Goal: Navigation & Orientation: Find specific page/section

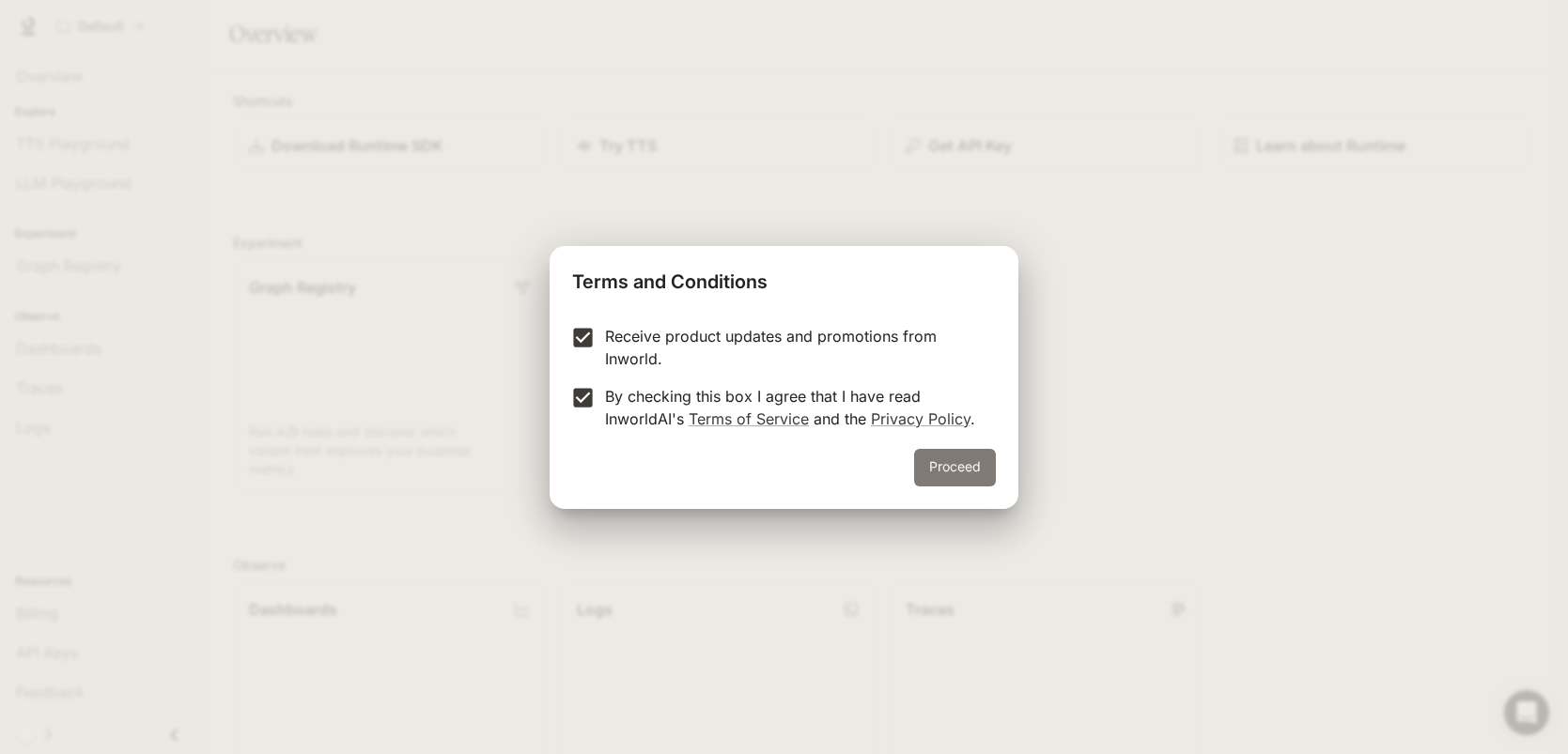
click at [954, 456] on button "Proceed" at bounding box center [955, 467] width 81 height 38
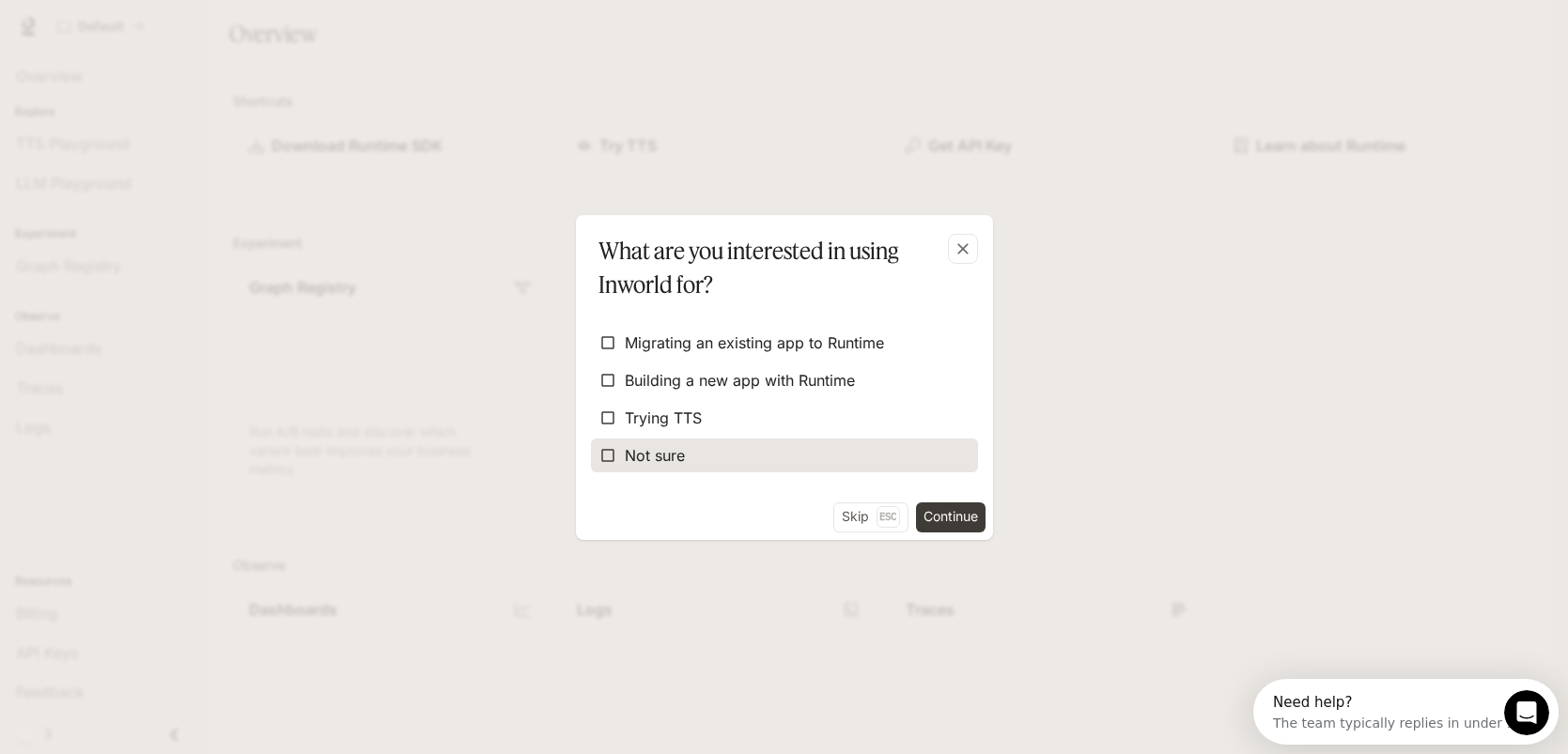
click at [893, 450] on label "Not sure" at bounding box center [784, 455] width 387 height 34
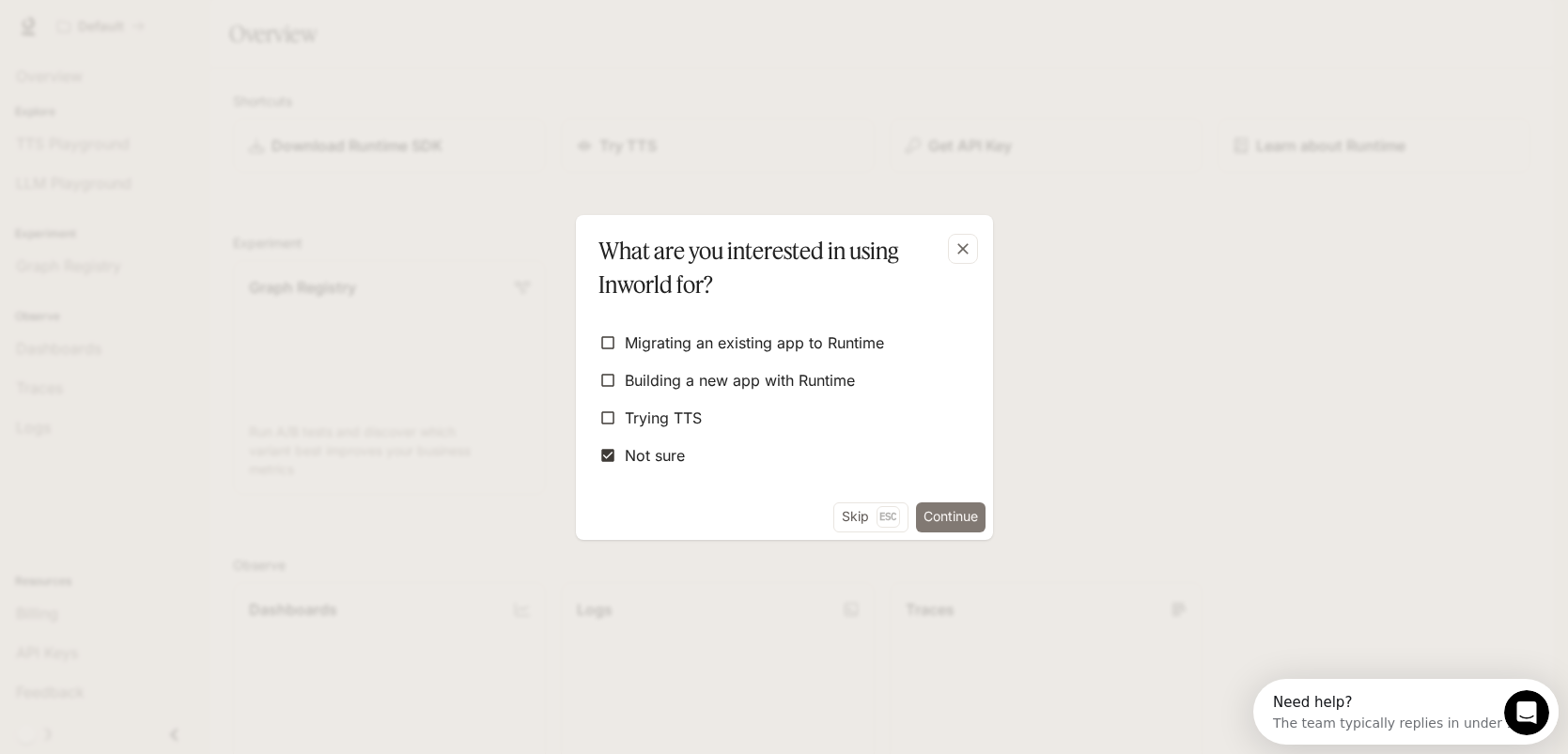
click at [932, 511] on button "Continue" at bounding box center [951, 517] width 70 height 30
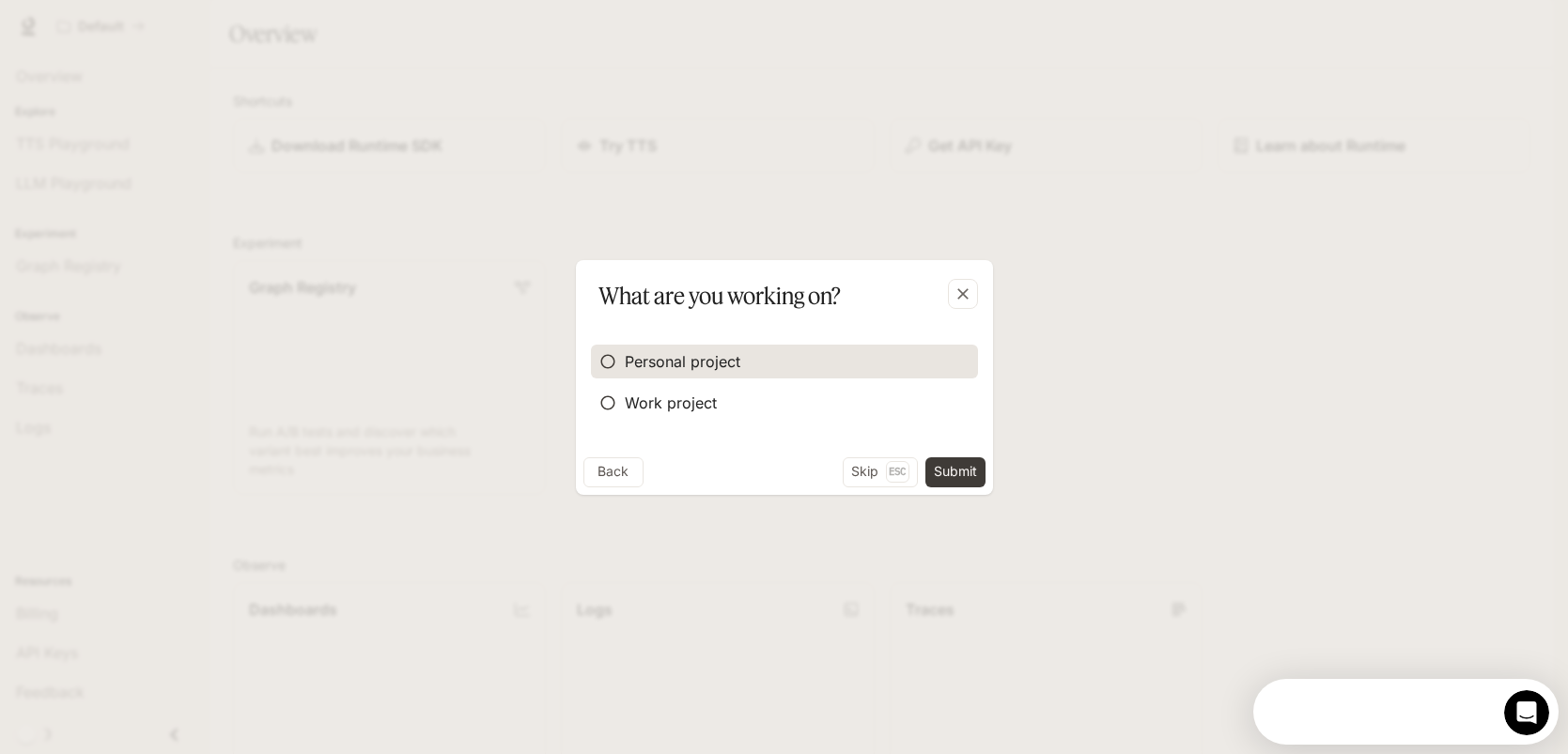
click at [683, 366] on span "Personal project" at bounding box center [682, 361] width 115 height 22
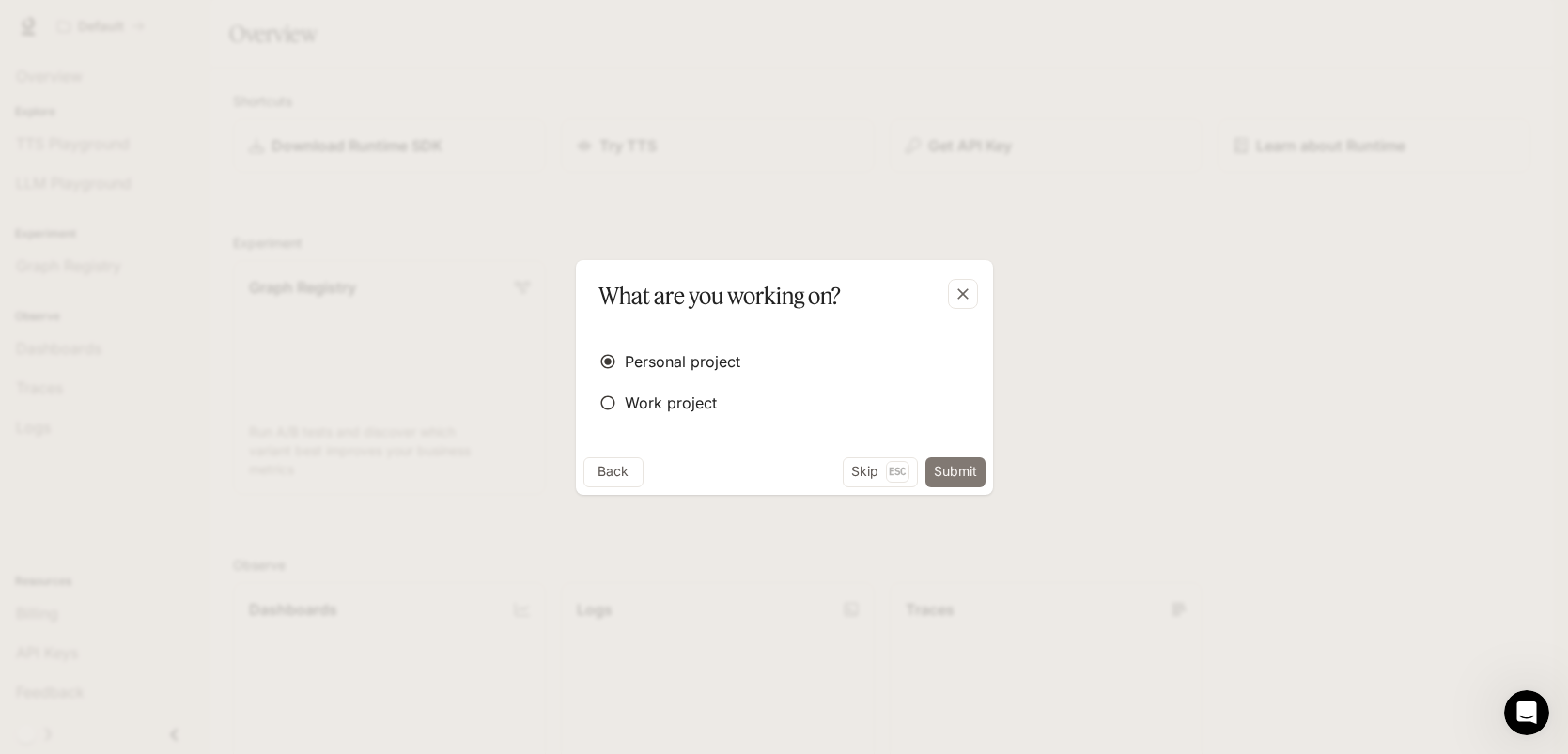
click at [940, 467] on button "Submit" at bounding box center [955, 471] width 60 height 30
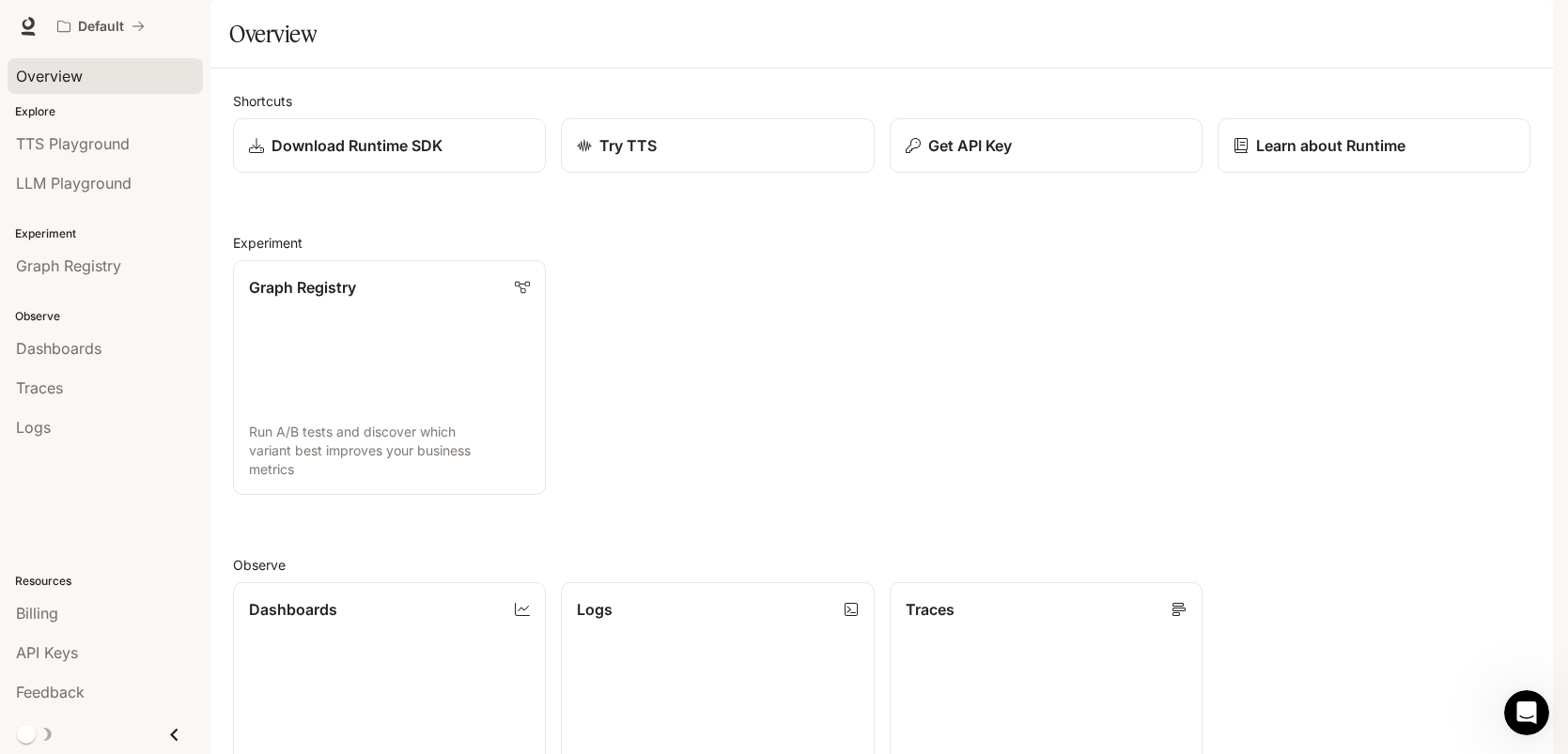
click at [53, 77] on span "Overview" at bounding box center [48, 75] width 67 height 22
click at [120, 84] on div "Overview" at bounding box center [105, 75] width 178 height 22
click at [733, 157] on div "Try TTS" at bounding box center [717, 145] width 284 height 22
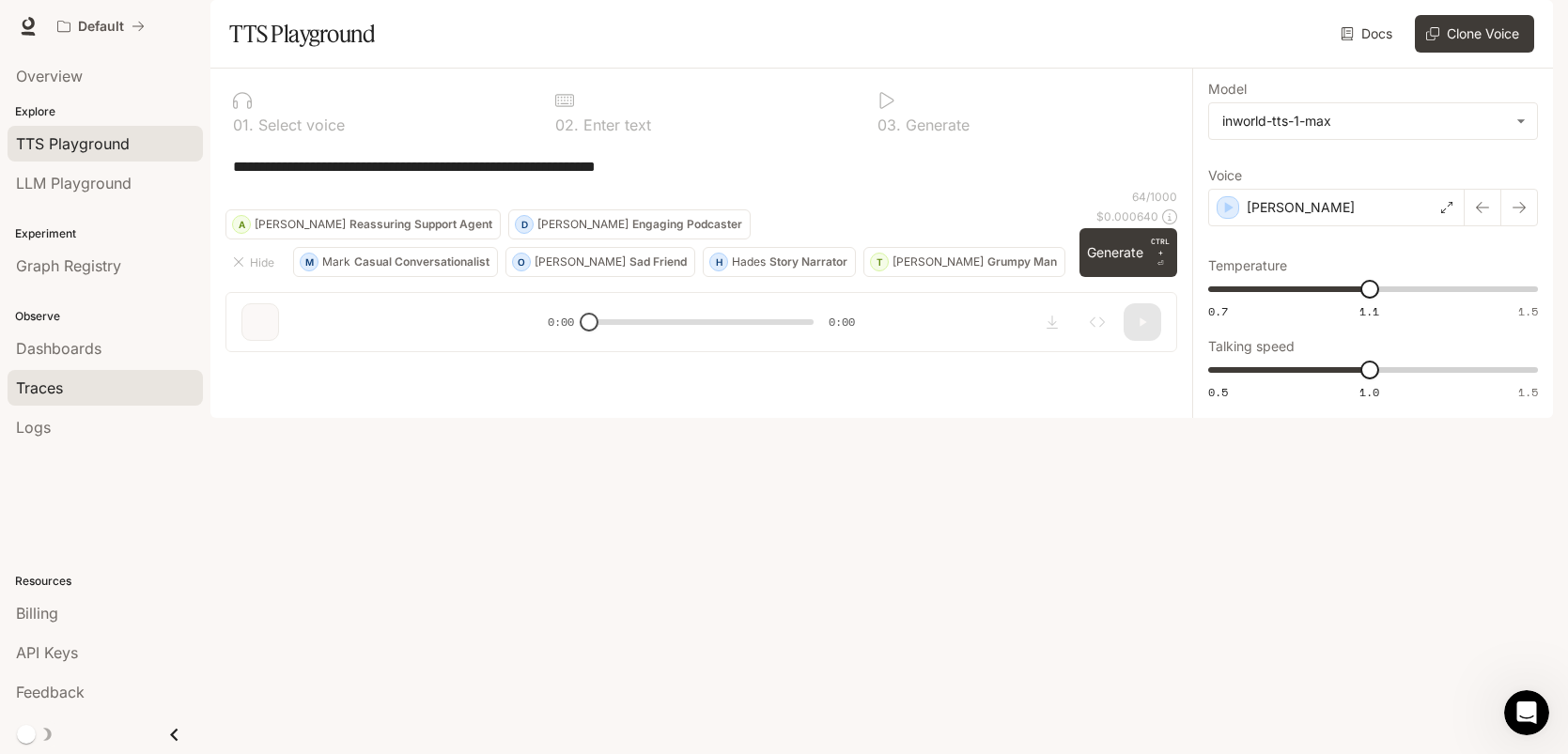
click at [140, 395] on div "Traces" at bounding box center [105, 387] width 178 height 22
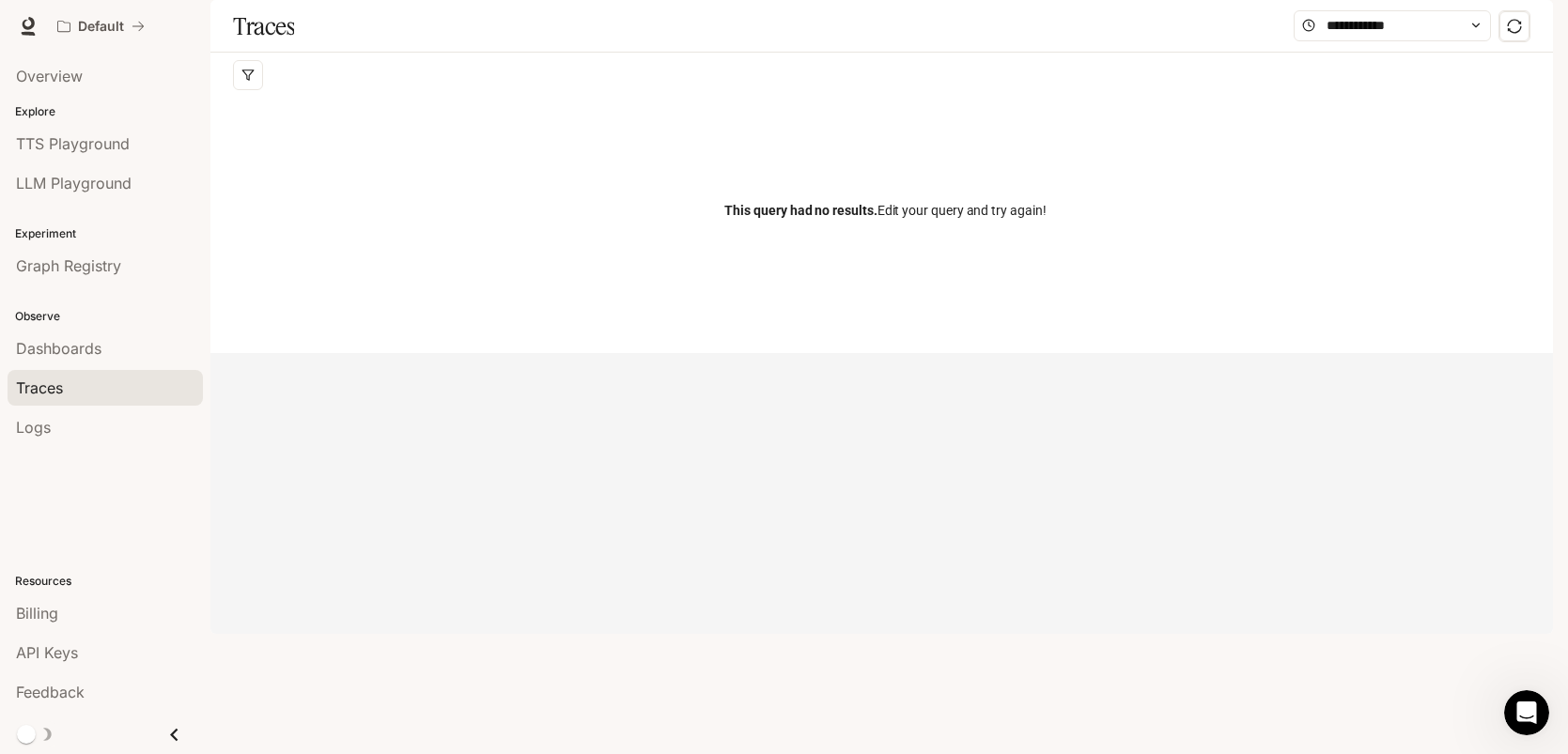
click at [140, 294] on div "Observe Dashboards Traces Logs" at bounding box center [105, 370] width 210 height 162
click at [155, 145] on div "TTS Playground" at bounding box center [105, 143] width 178 height 22
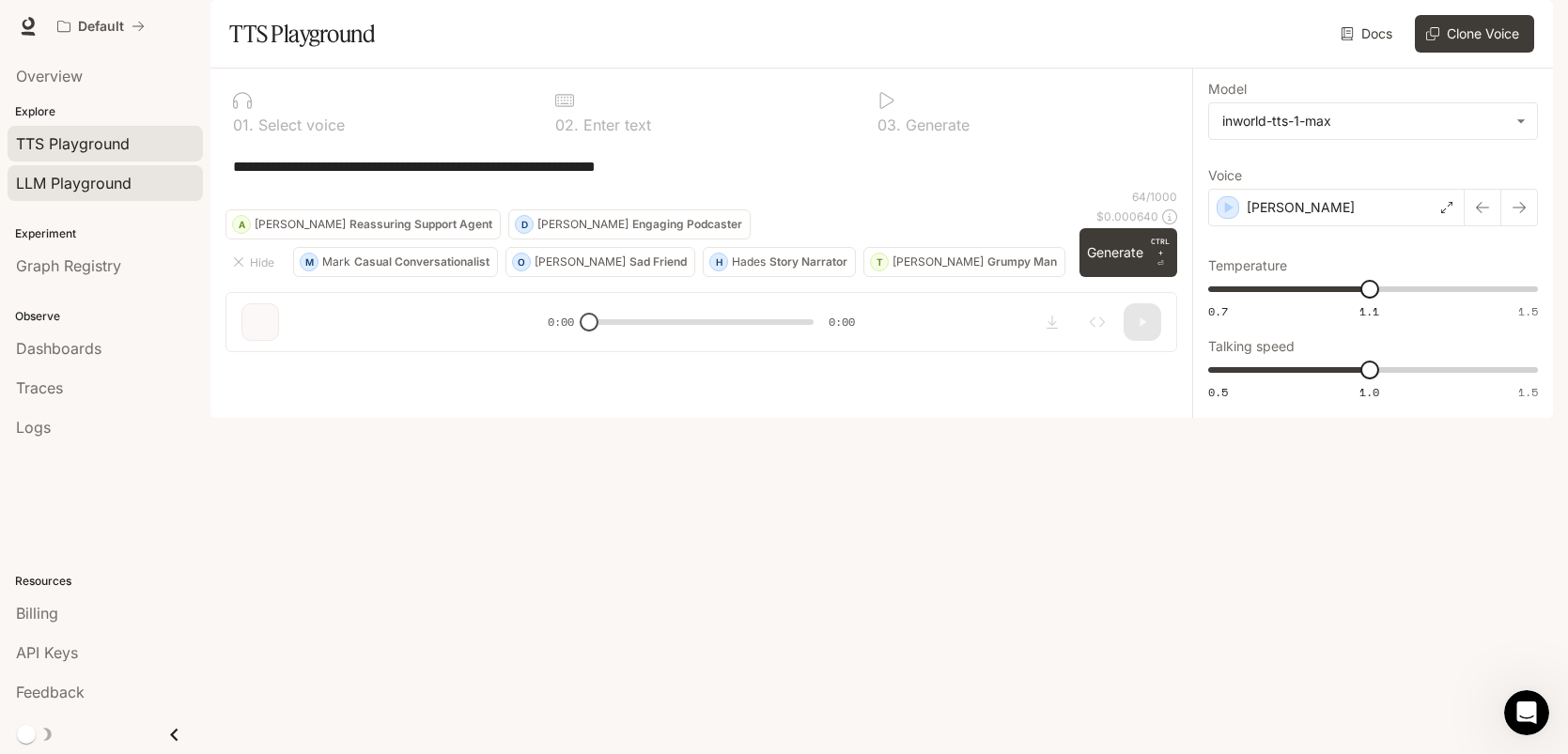
click at [161, 199] on link "LLM Playground" at bounding box center [106, 183] width 196 height 36
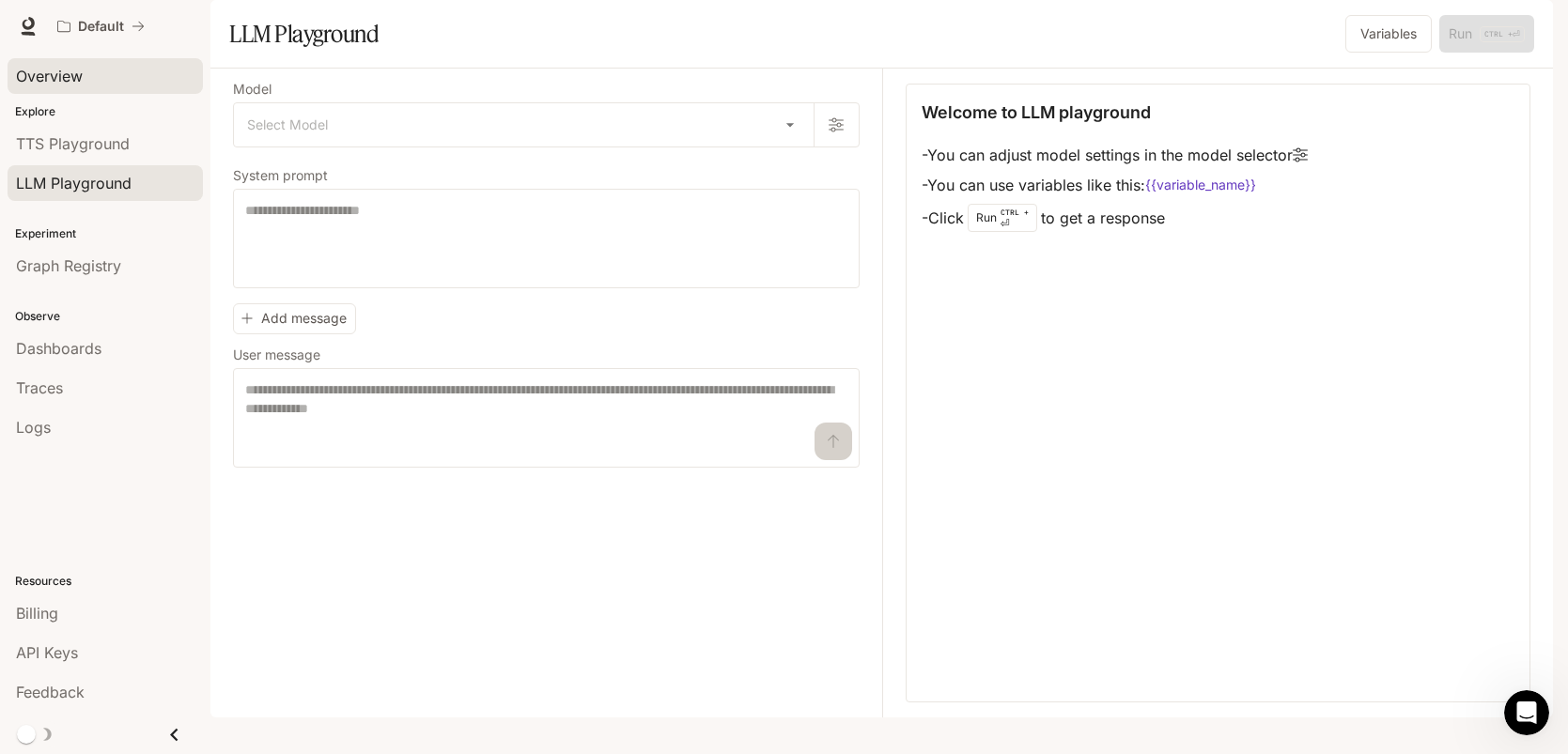
click at [39, 83] on span "Overview" at bounding box center [48, 75] width 67 height 22
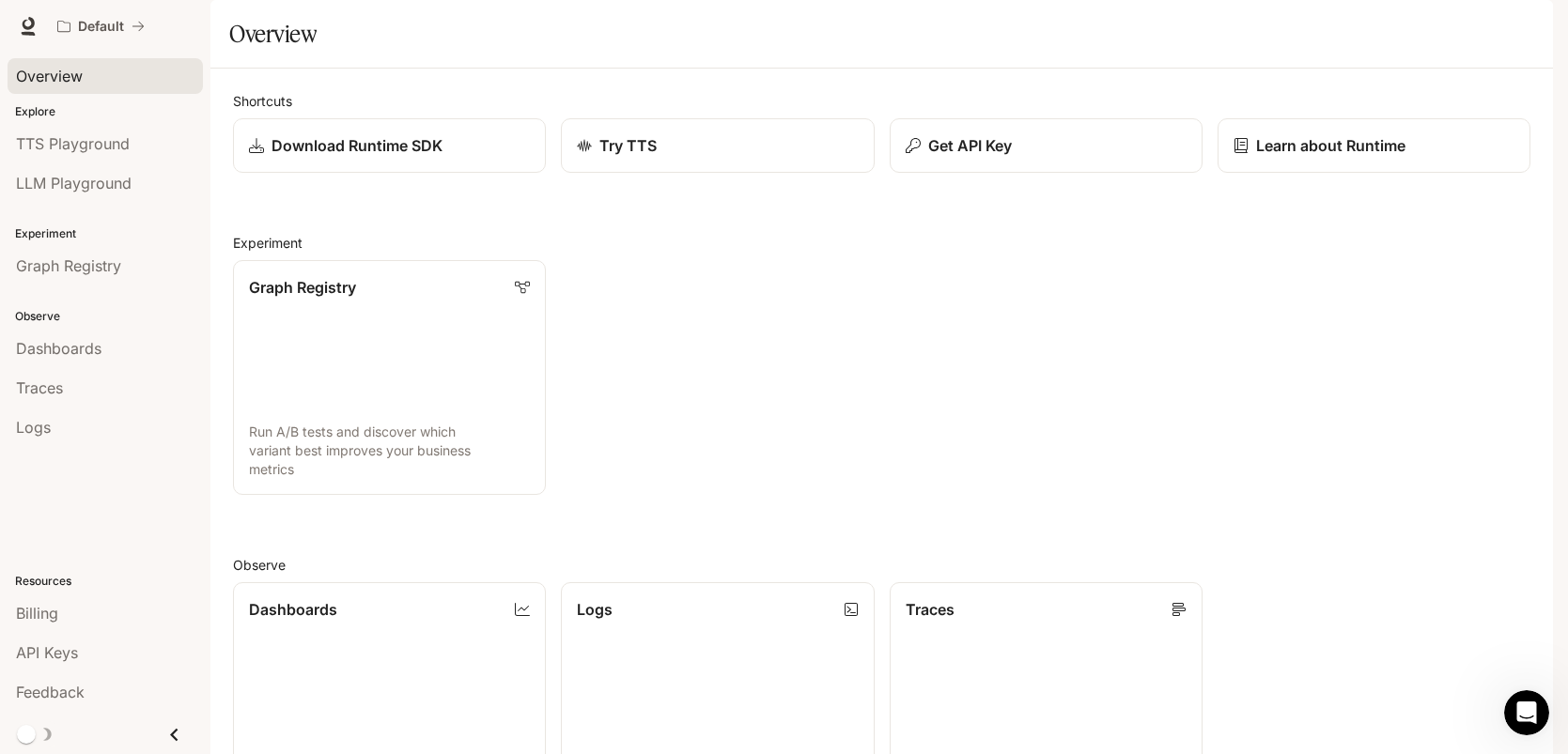
drag, startPoint x: 1567, startPoint y: 87, endPoint x: 1567, endPoint y: 110, distance: 23.0
click at [1567, 110] on div "Skip to main content Default Runtime Runtime Documentation Documentation Portal…" at bounding box center [784, 377] width 1568 height 754
click at [18, 28] on icon at bounding box center [27, 25] width 18 height 18
click at [156, 202] on div "Explore TTS Playground LLM Playground" at bounding box center [105, 153] width 210 height 107
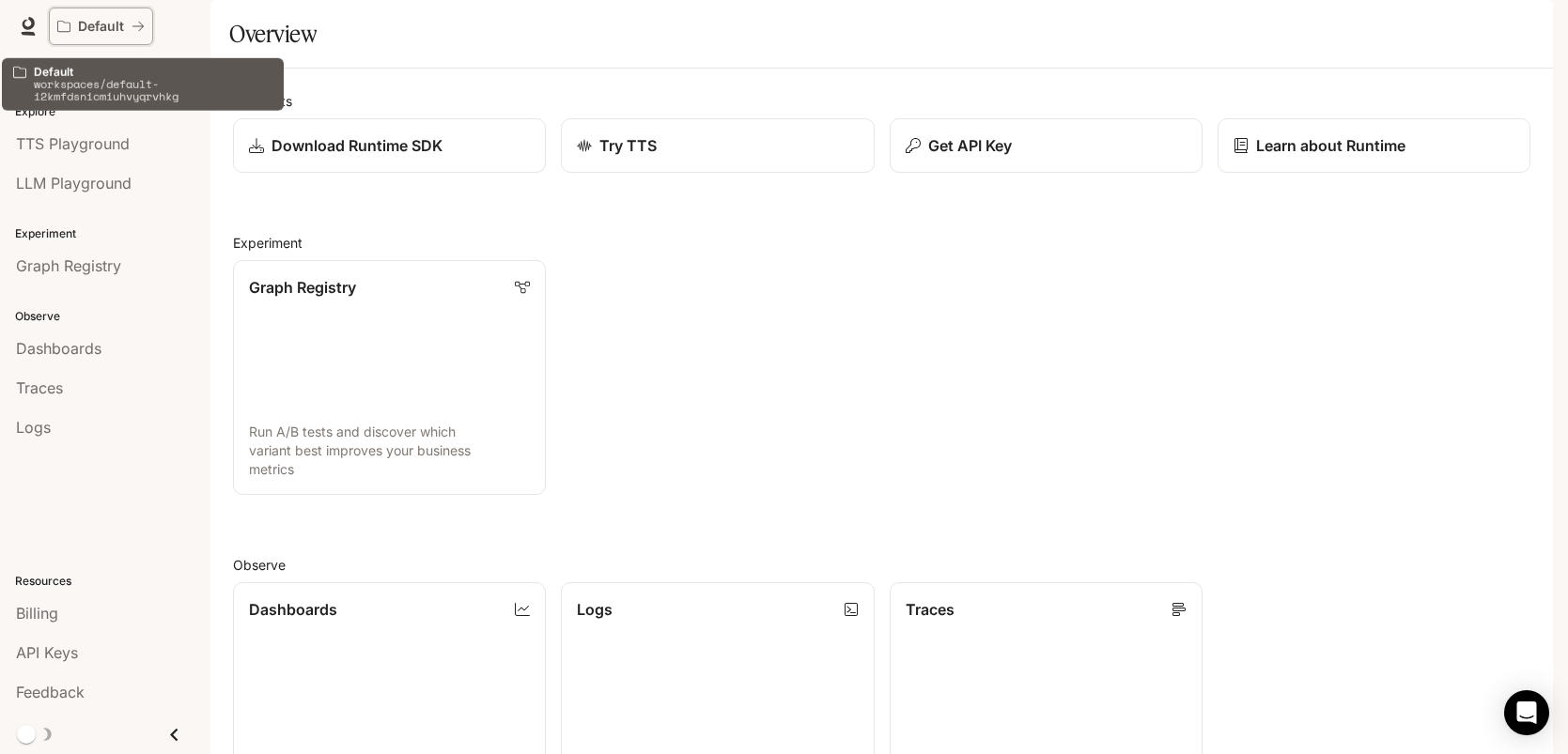
click at [108, 14] on button "Default" at bounding box center [101, 26] width 105 height 38
click at [110, 32] on p "Default" at bounding box center [101, 26] width 46 height 15
click at [140, 18] on div "Default" at bounding box center [101, 26] width 87 height 15
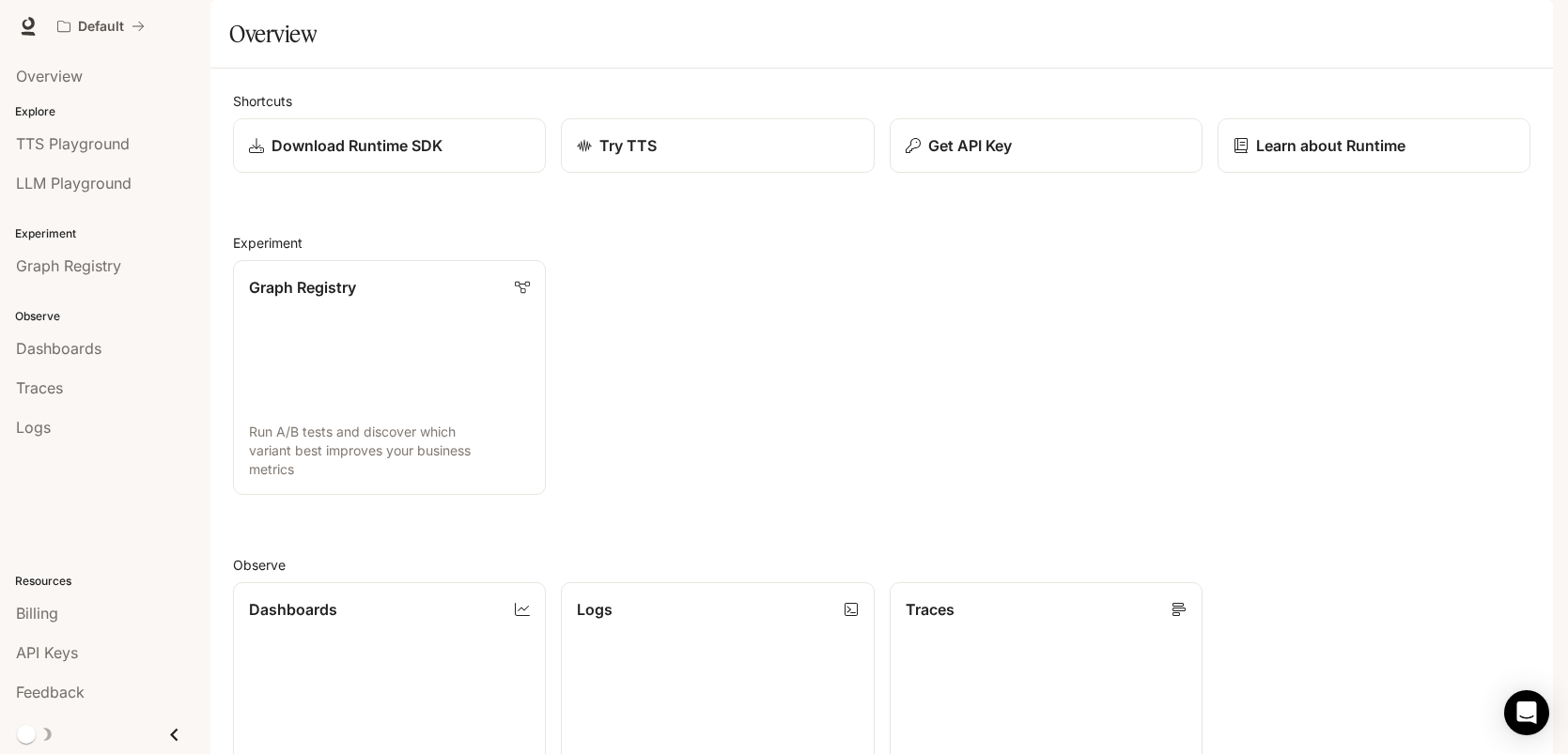
click at [972, 167] on div "Get API Key" at bounding box center [1038, 138] width 327 height 70
click at [977, 157] on p "Get API Key" at bounding box center [968, 145] width 84 height 22
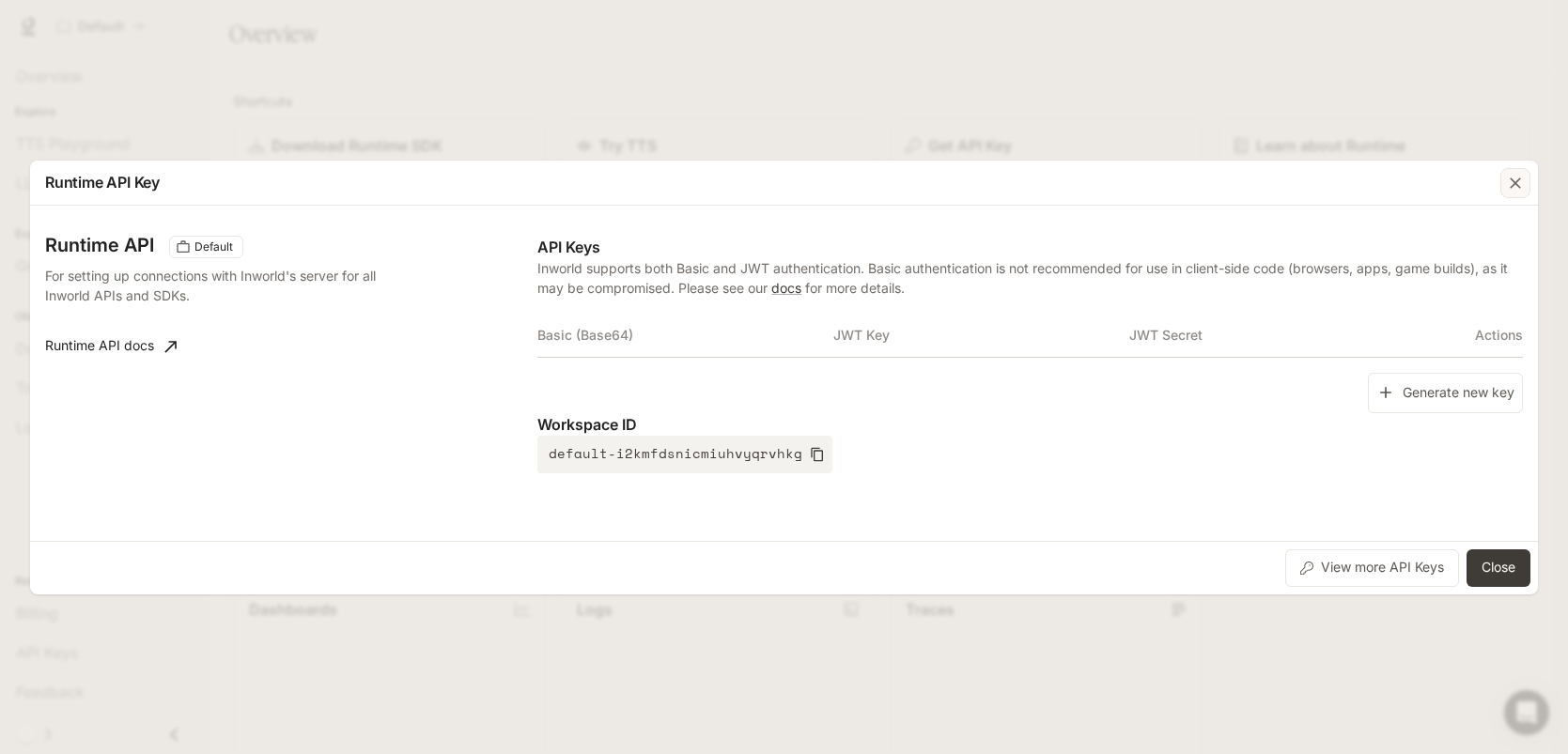
click at [1508, 168] on div "button" at bounding box center [1515, 183] width 30 height 30
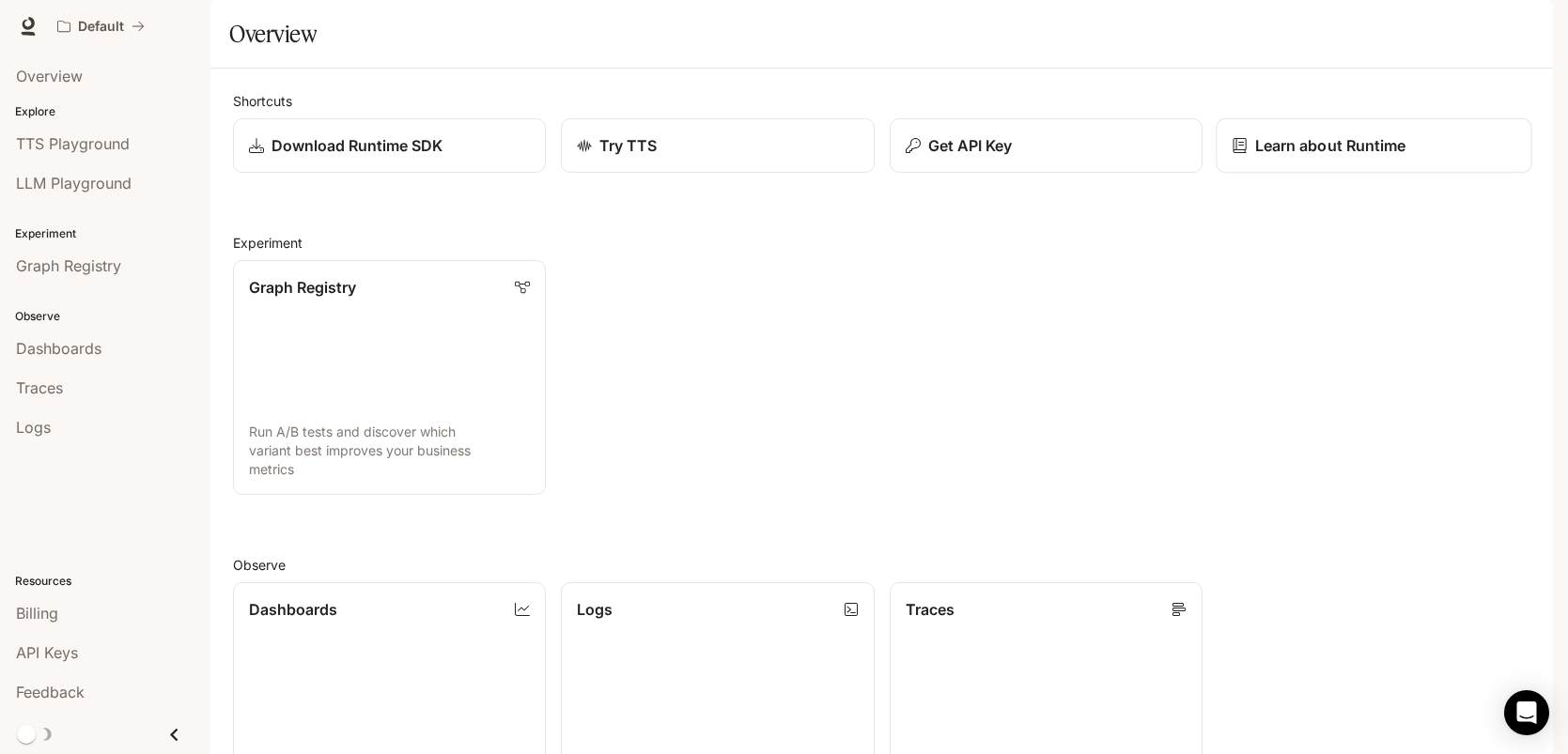
click at [1500, 173] on link "Learn about Runtime" at bounding box center [1373, 145] width 317 height 55
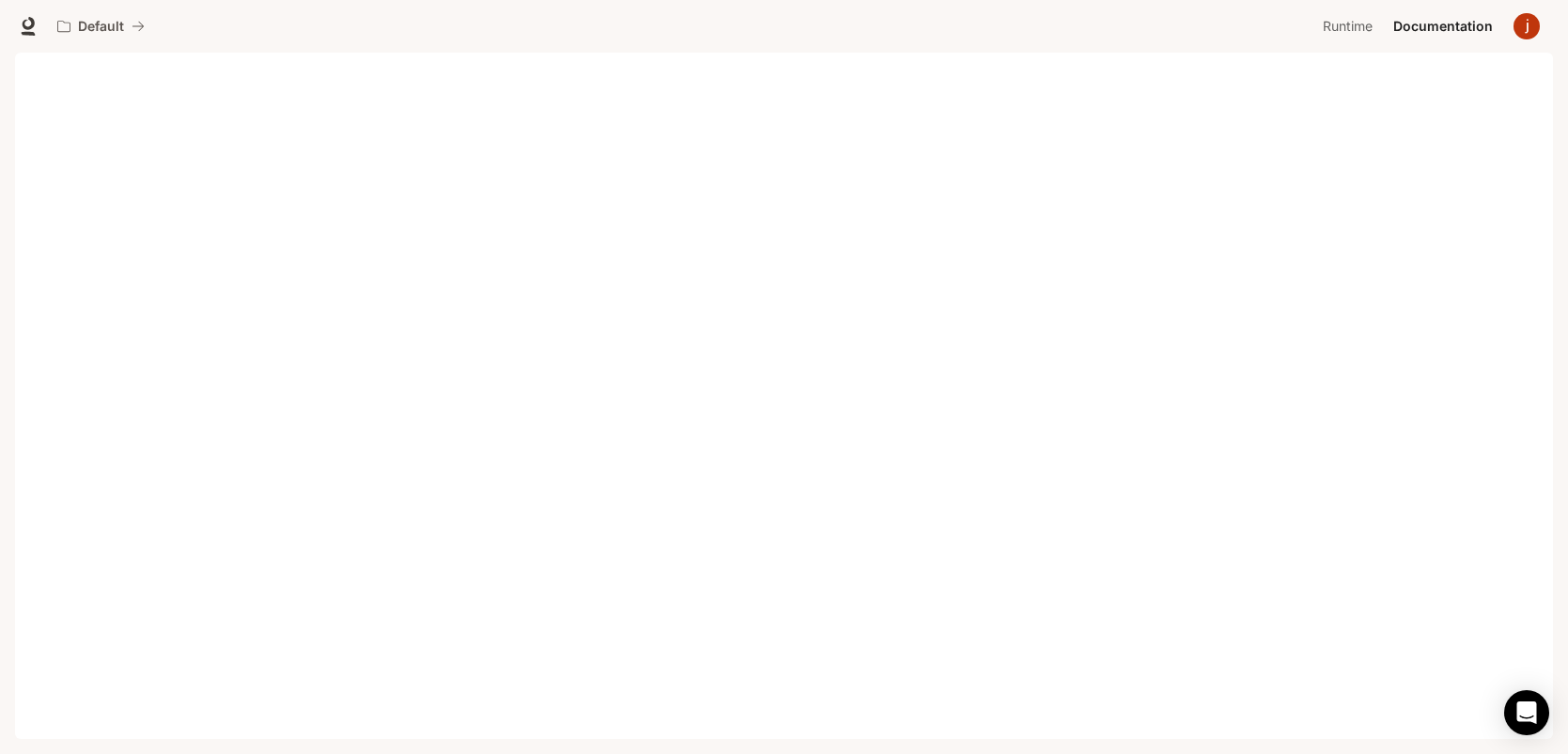
drag, startPoint x: 1567, startPoint y: 106, endPoint x: 1567, endPoint y: 130, distance: 24.0
click at [1567, 130] on div "Skip to main content Portal Overview Explore TTS Playground LLM Playground Expe…" at bounding box center [784, 377] width 1568 height 754
drag, startPoint x: 1567, startPoint y: 100, endPoint x: 1567, endPoint y: 152, distance: 52.0
click at [1567, 152] on div "Skip to main content Portal Overview Explore TTS Playground LLM Playground Expe…" at bounding box center [784, 377] width 1568 height 754
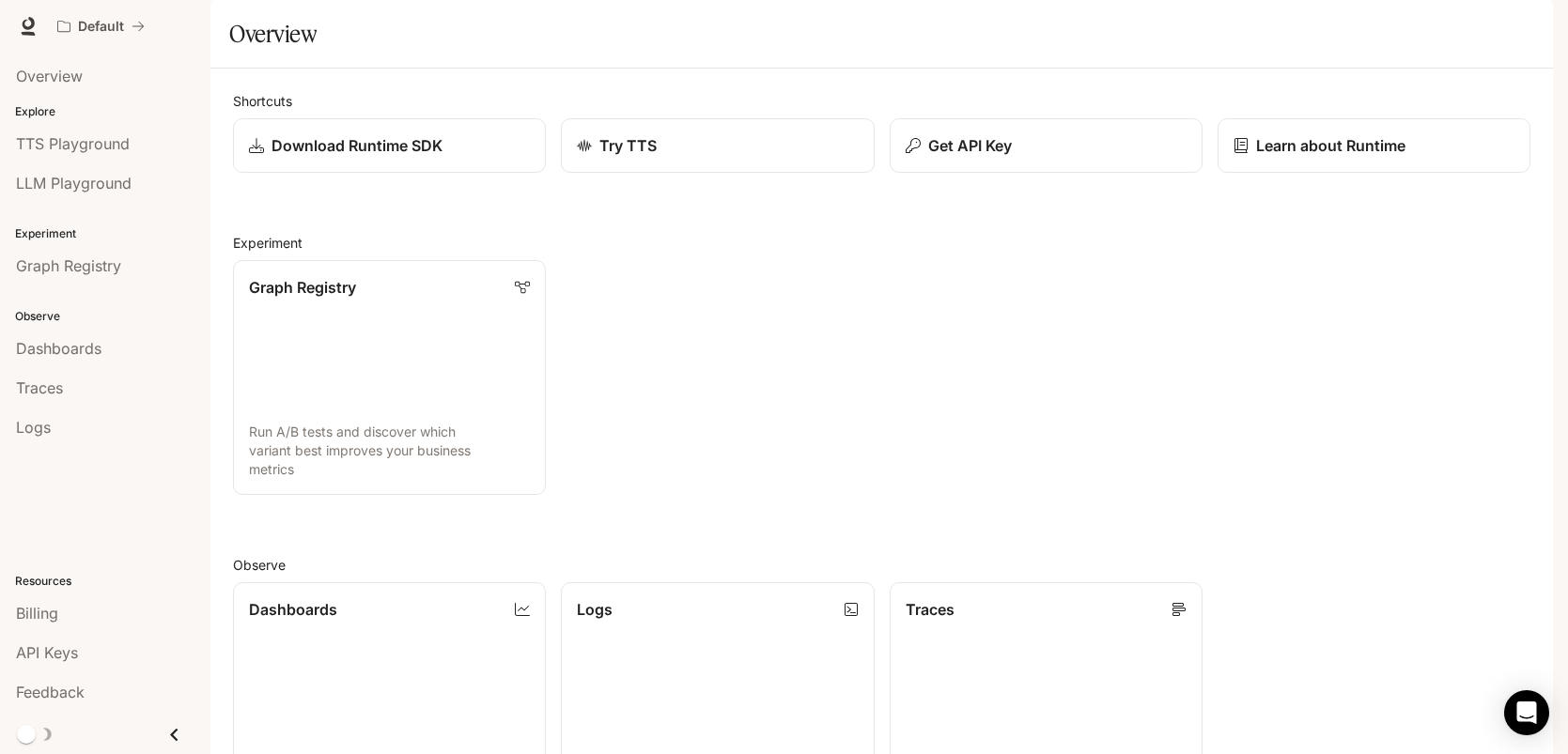
click at [1523, 14] on img "button" at bounding box center [1525, 26] width 26 height 26
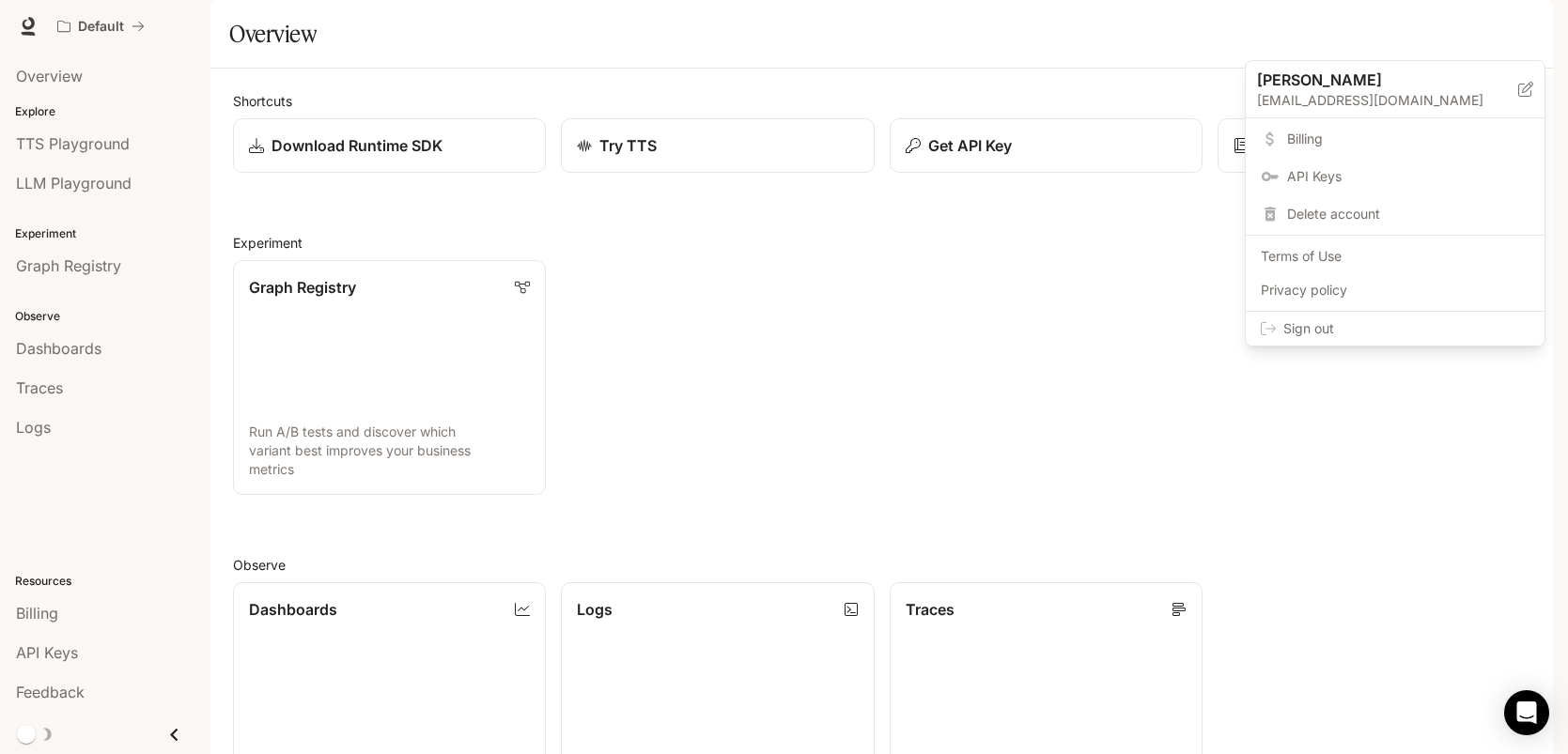
click at [1337, 324] on span "Sign out" at bounding box center [1406, 328] width 246 height 18
